Goal: Obtain resource: Obtain resource

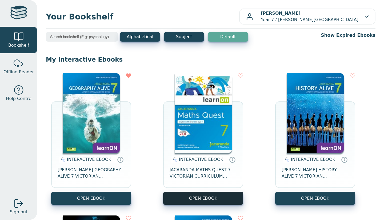
click at [217, 200] on button "OPEN EBOOK" at bounding box center [203, 198] width 80 height 13
click at [211, 200] on button "OPEN EBOOK" at bounding box center [203, 198] width 80 height 13
